Goal: Transaction & Acquisition: Purchase product/service

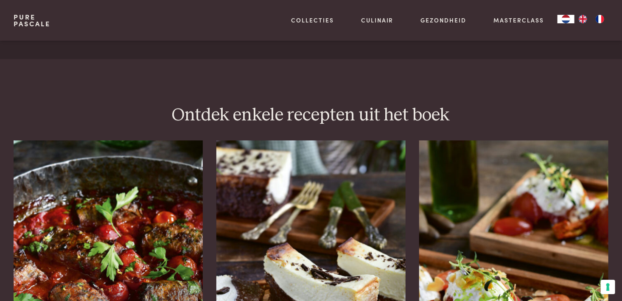
scroll to position [1007, 0]
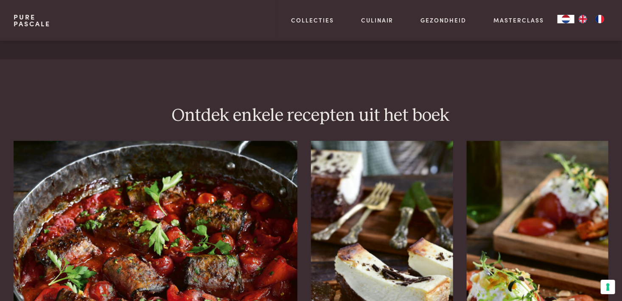
click at [125, 227] on img at bounding box center [156, 243] width 284 height 205
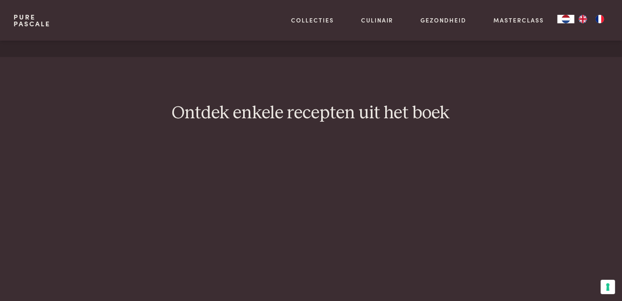
scroll to position [1007, 0]
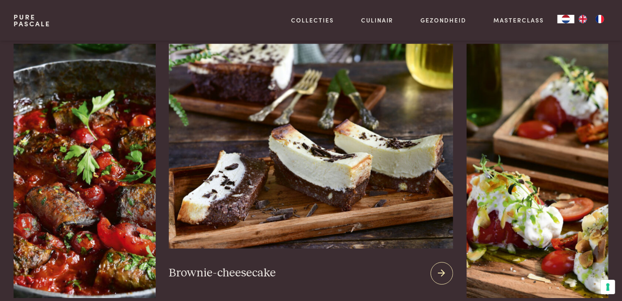
click at [375, 186] on img at bounding box center [311, 146] width 284 height 205
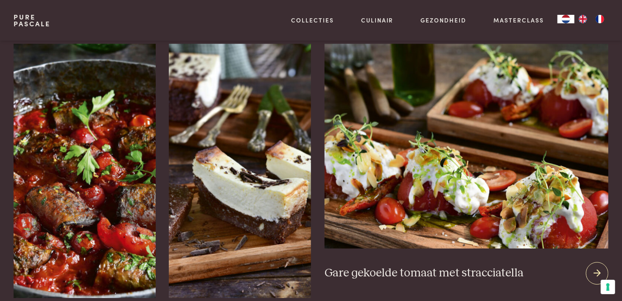
click at [522, 174] on img at bounding box center [466, 146] width 284 height 205
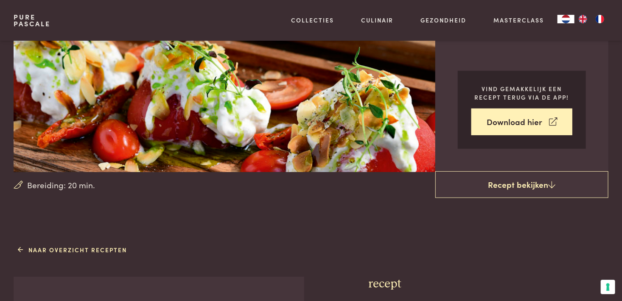
scroll to position [5, 0]
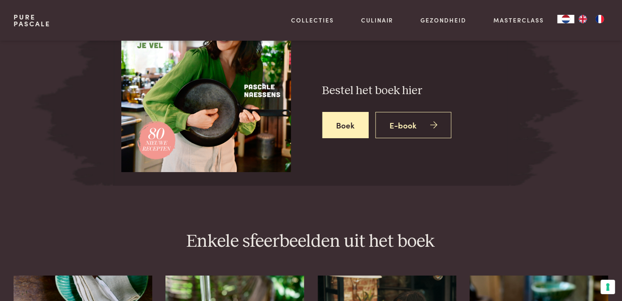
scroll to position [1399, 0]
click at [346, 112] on link "Boek" at bounding box center [345, 125] width 47 height 27
